Goal: Task Accomplishment & Management: Complete application form

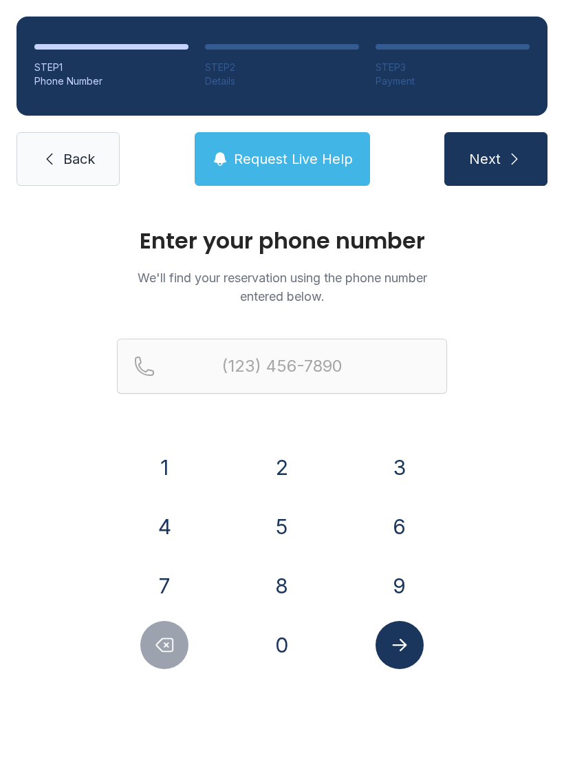
click at [405, 457] on button "3" at bounding box center [400, 467] width 48 height 48
click at [280, 578] on button "8" at bounding box center [282, 586] width 48 height 48
click at [280, 512] on button "5" at bounding box center [282, 526] width 48 height 48
click at [281, 461] on button "2" at bounding box center [282, 467] width 48 height 48
click at [400, 471] on button "3" at bounding box center [400, 467] width 48 height 48
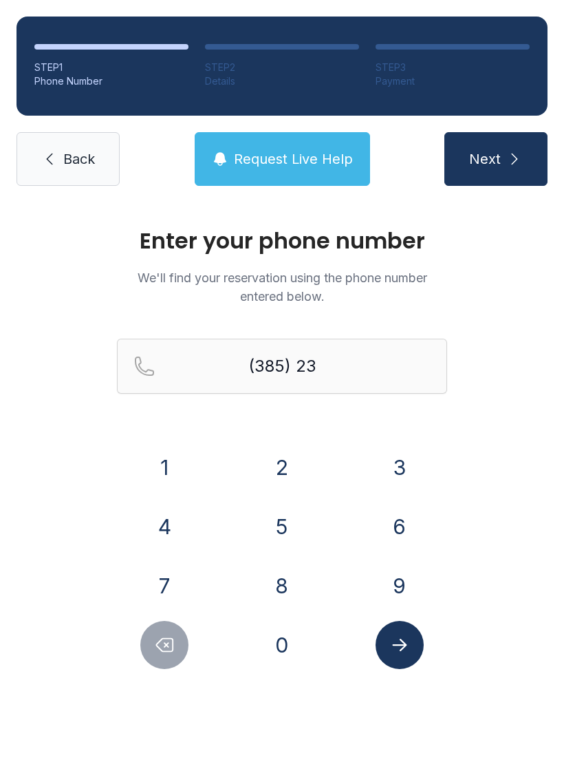
click at [400, 470] on button "3" at bounding box center [400, 467] width 48 height 48
click at [155, 597] on button "7" at bounding box center [164, 586] width 48 height 48
click at [396, 452] on button "3" at bounding box center [400, 467] width 48 height 48
click at [274, 650] on button "0" at bounding box center [282, 645] width 48 height 48
click at [281, 529] on button "5" at bounding box center [282, 526] width 48 height 48
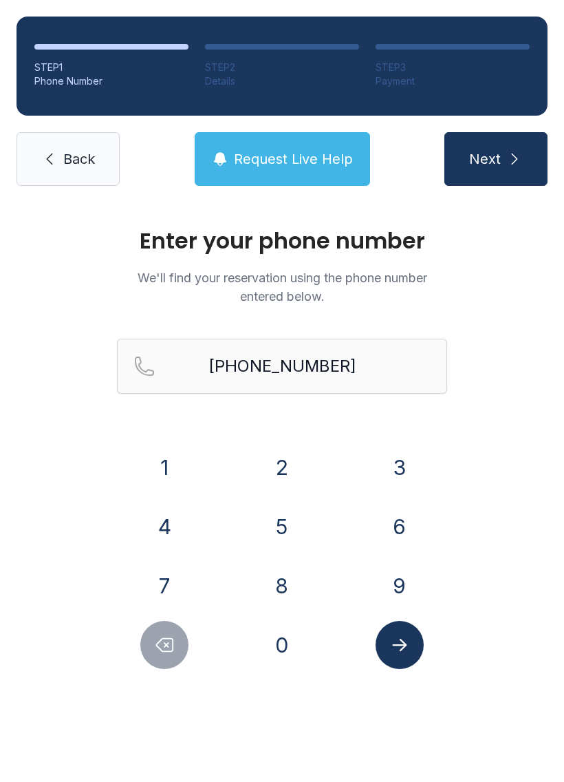
click at [403, 652] on icon "Submit lookup form" at bounding box center [400, 645] width 21 height 21
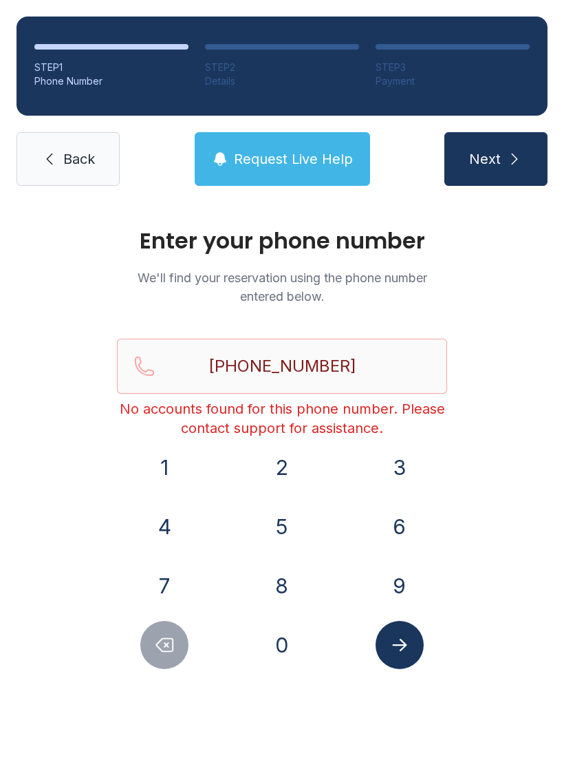
click at [167, 662] on button "Delete number" at bounding box center [164, 645] width 48 height 48
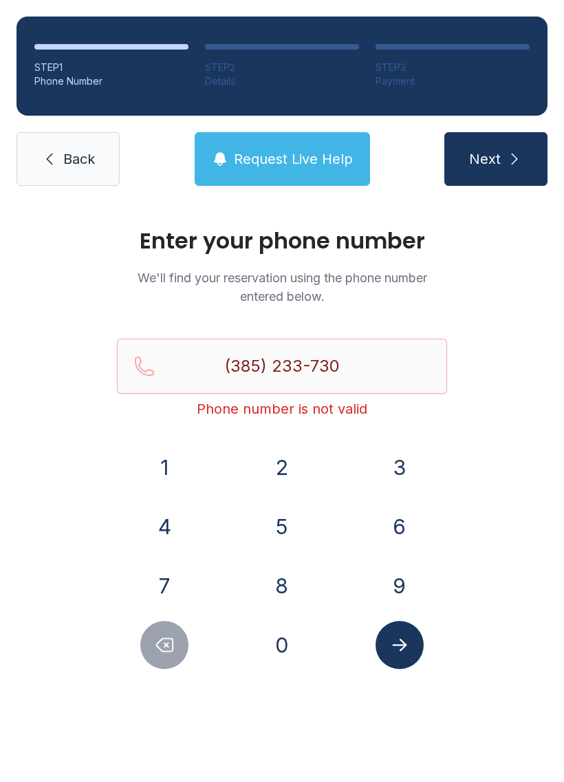
click at [278, 532] on button "5" at bounding box center [282, 526] width 48 height 48
type input "[PHONE_NUMBER]"
click at [400, 637] on icon "Submit lookup form" at bounding box center [400, 645] width 21 height 21
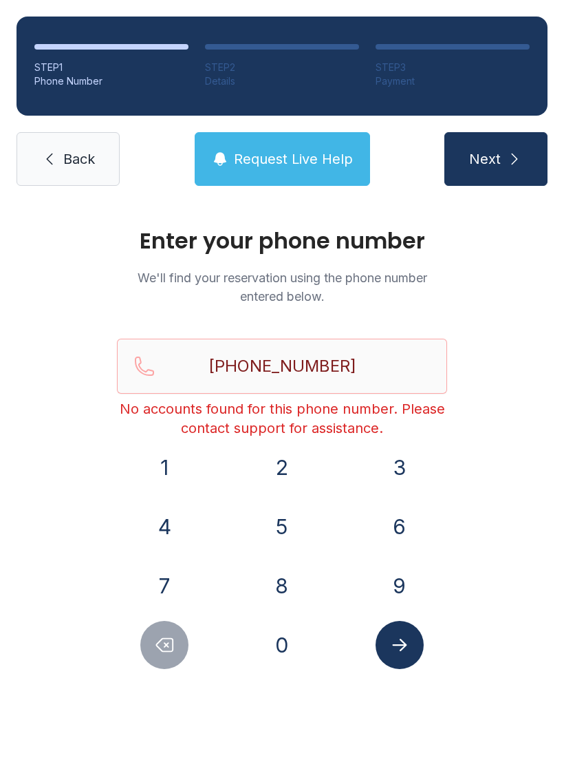
click at [513, 176] on button "Next" at bounding box center [496, 159] width 103 height 54
click at [59, 156] on link "Back" at bounding box center [68, 159] width 103 height 54
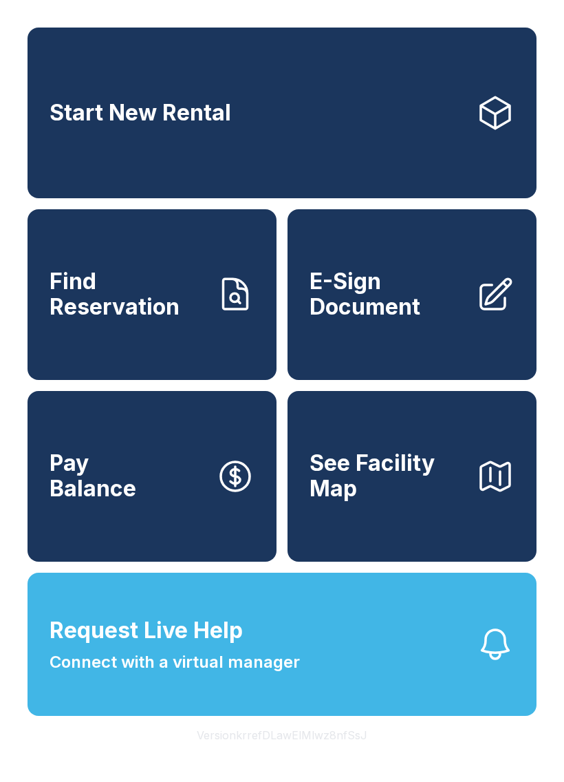
click at [154, 122] on span "Start New Rental" at bounding box center [141, 112] width 182 height 25
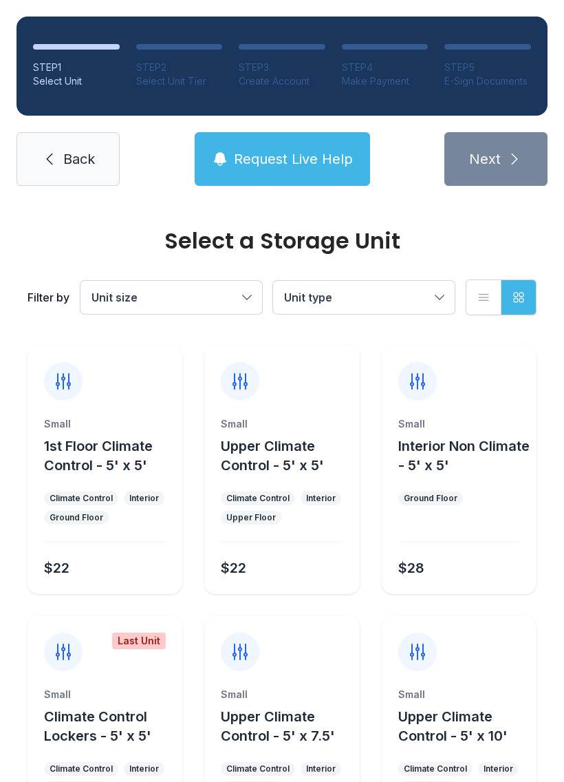
click at [61, 169] on link "Back" at bounding box center [68, 159] width 103 height 54
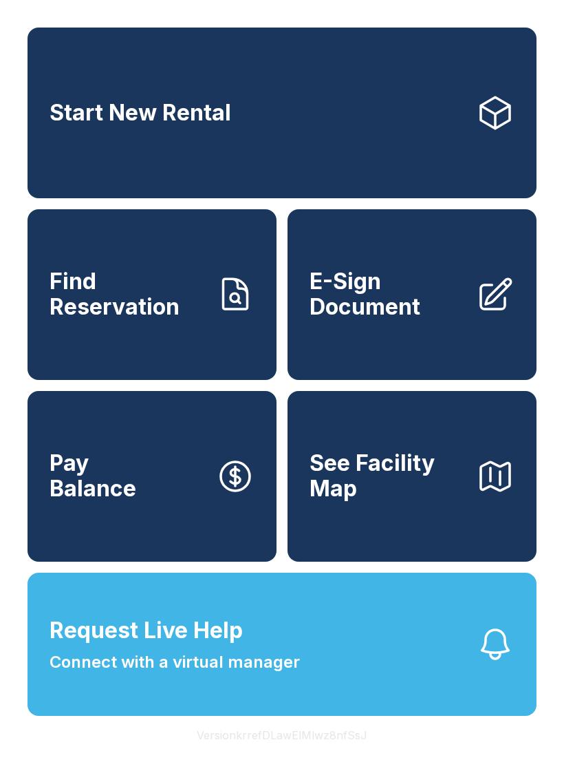
click at [179, 647] on span "Request Live Help" at bounding box center [146, 630] width 193 height 33
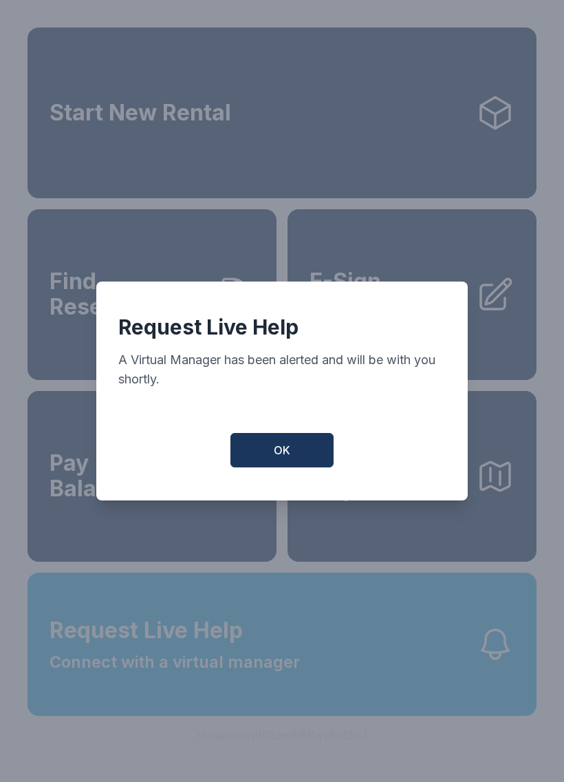
click at [277, 450] on span "OK" at bounding box center [282, 450] width 17 height 17
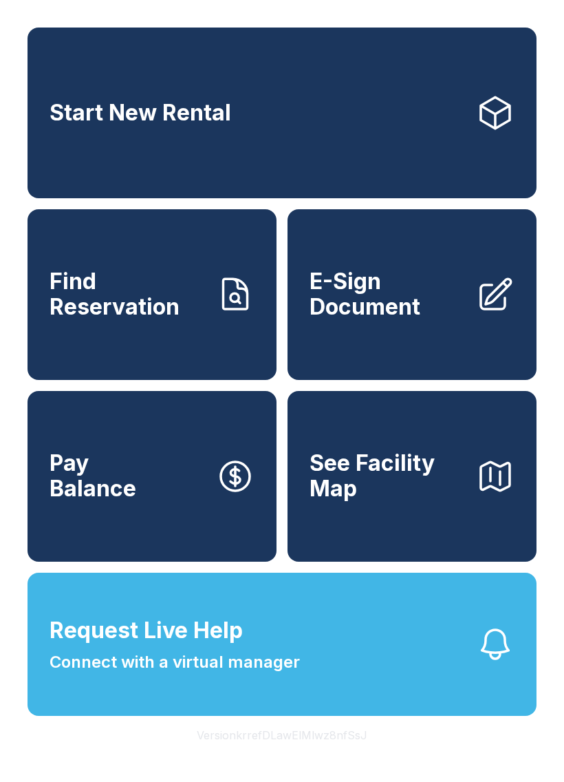
click at [505, 658] on icon "button" at bounding box center [495, 644] width 39 height 39
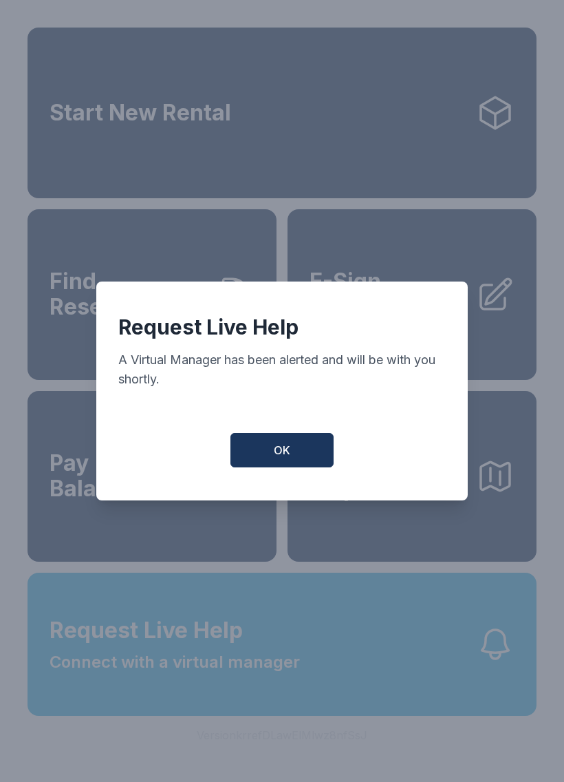
click at [283, 452] on span "OK" at bounding box center [282, 450] width 17 height 17
